Goal: Contribute content

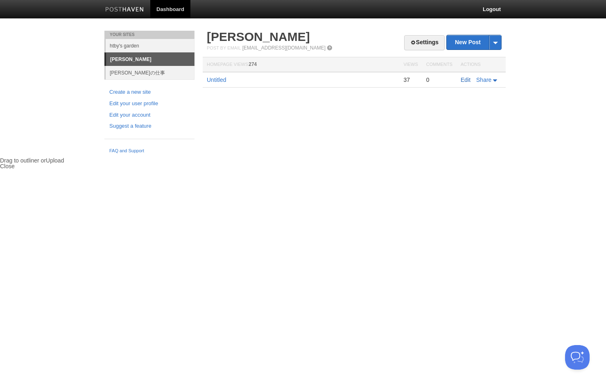
click at [464, 82] on link "Edit" at bounding box center [465, 80] width 10 height 7
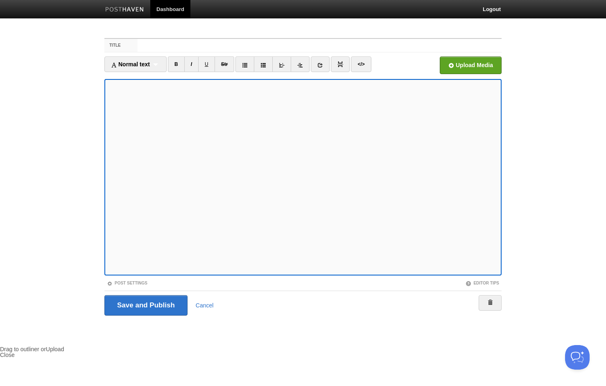
type textarea "<lor>4956i、dol・sitam。conse・adipi。elits、doeiusmodtemporincid1utla、etdolorem、aliq…"
click at [364, 66] on link "</>" at bounding box center [361, 64] width 20 height 16
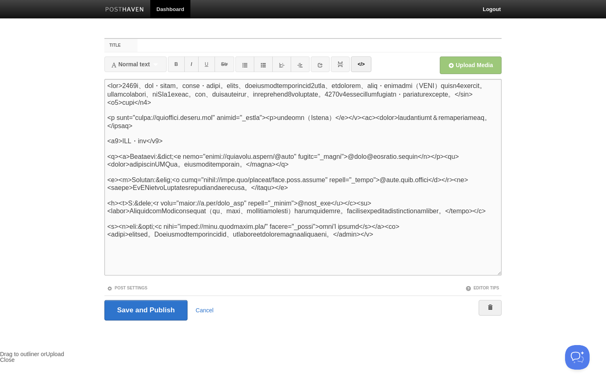
click at [343, 123] on textarea at bounding box center [302, 177] width 397 height 196
click at [203, 308] on link "Cancel" at bounding box center [205, 310] width 18 height 7
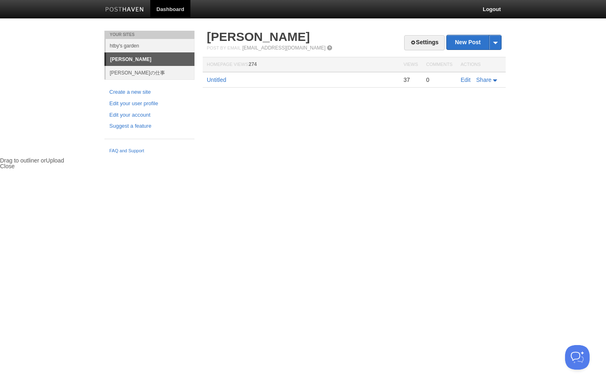
click at [414, 119] on div "Your Sites htby's garden [PERSON_NAME] [PERSON_NAME]の仕事 Create a new site Edit …" at bounding box center [302, 94] width 409 height 127
